Goal: Transaction & Acquisition: Purchase product/service

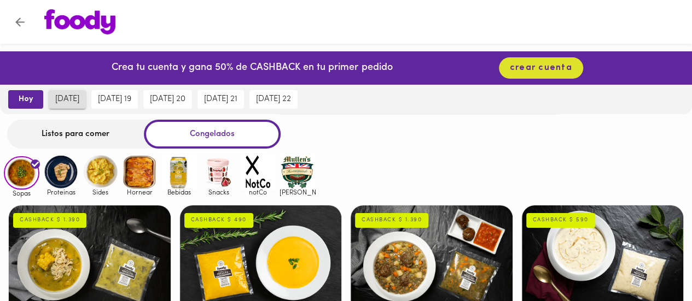
click at [62, 101] on span "[DATE]" at bounding box center [67, 100] width 24 height 10
click at [19, 20] on icon "Volver" at bounding box center [19, 21] width 9 height 9
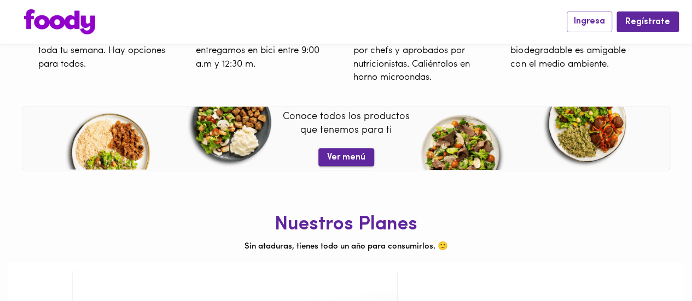
scroll to position [476, 0]
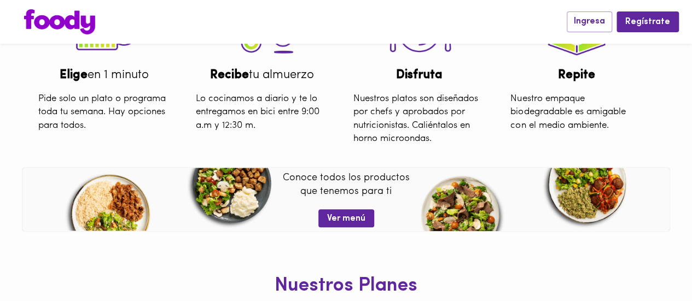
scroll to position [257, 0]
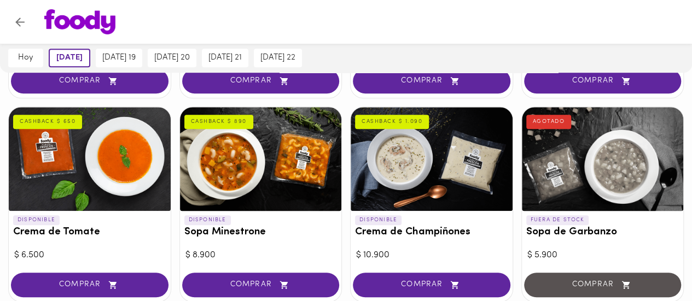
scroll to position [273, 0]
